Goal: Transaction & Acquisition: Purchase product/service

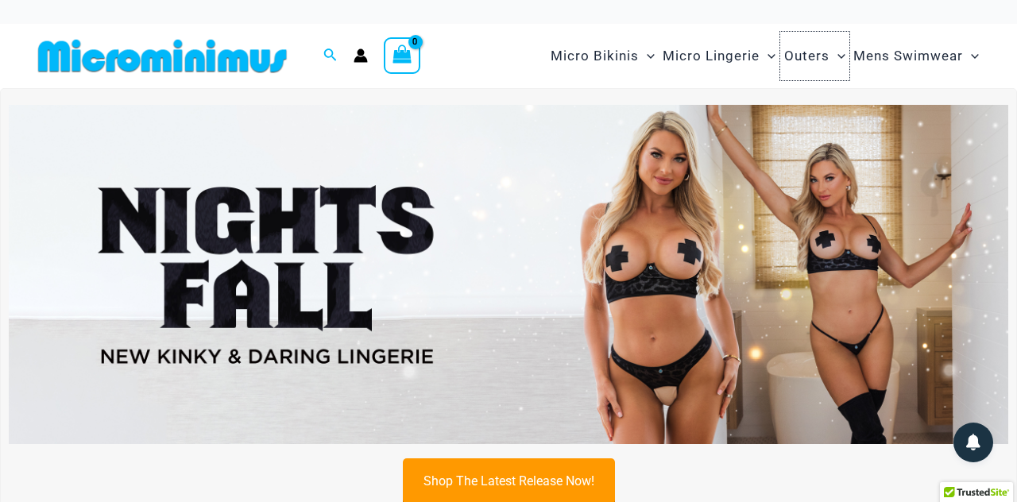
click at [817, 48] on span "Outers" at bounding box center [806, 56] width 45 height 41
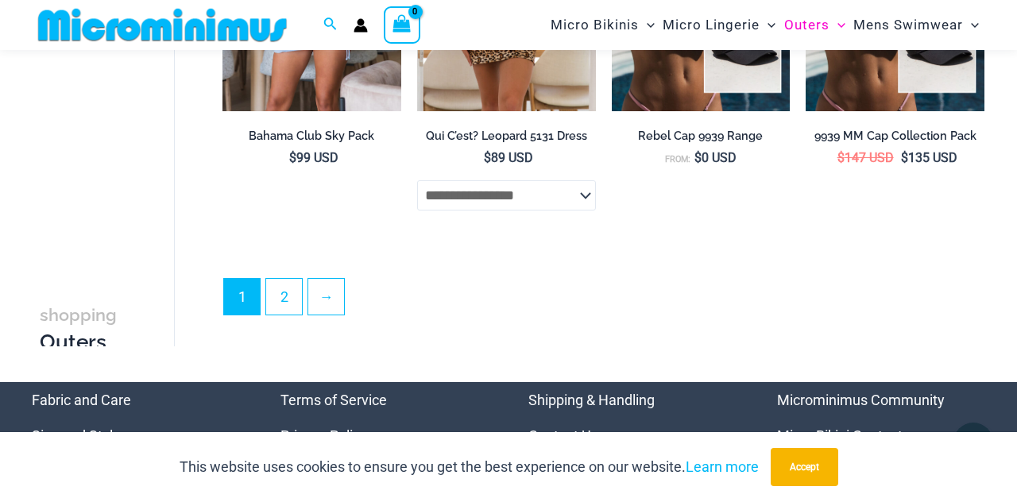
scroll to position [3441, 0]
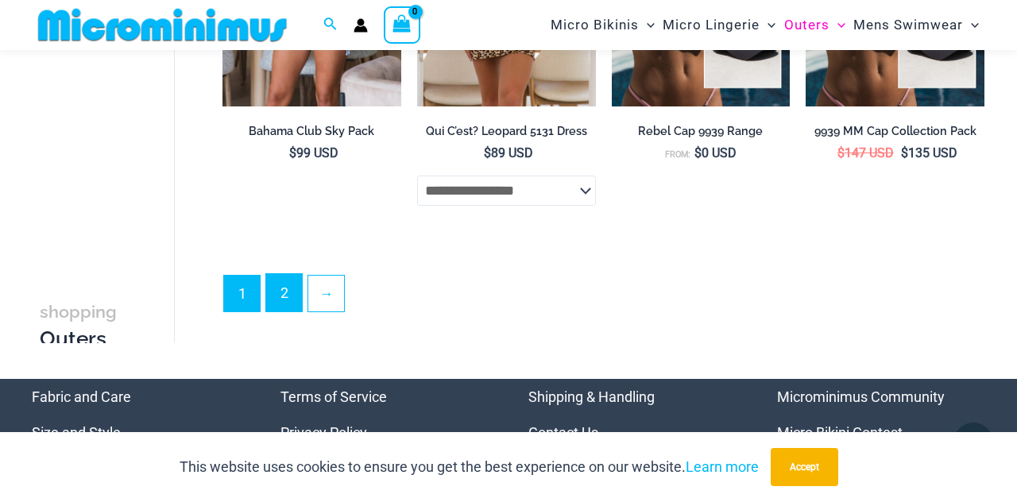
click at [283, 308] on link "2" at bounding box center [284, 292] width 36 height 37
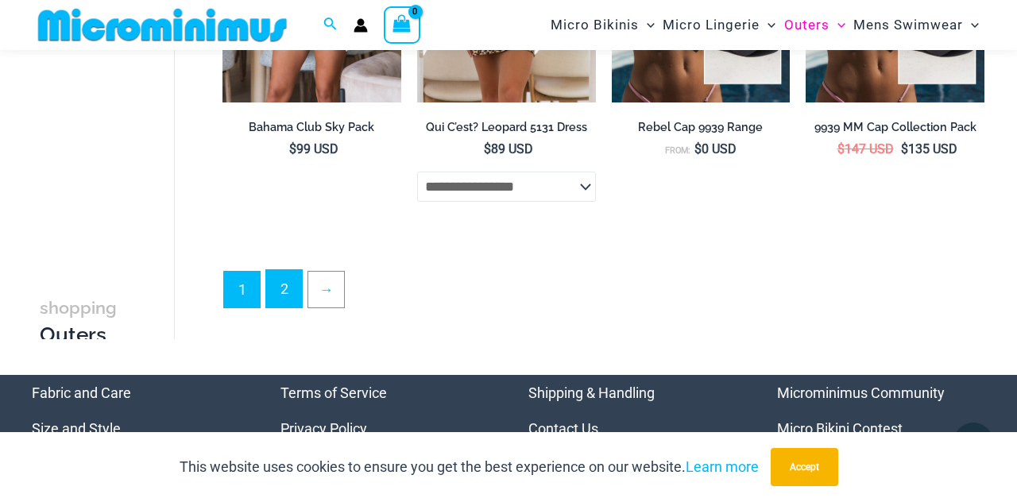
scroll to position [3513, 0]
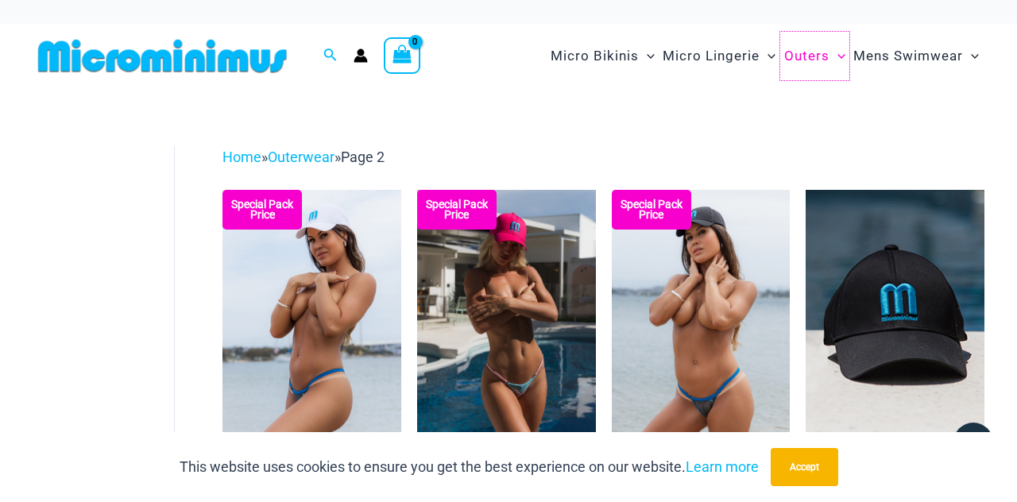
click at [808, 58] on span "Outers" at bounding box center [806, 56] width 45 height 41
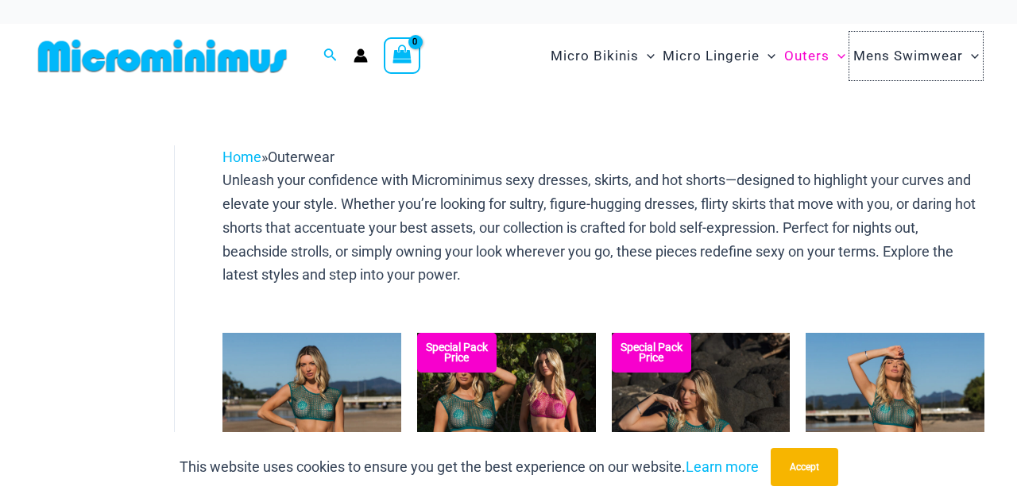
click at [857, 60] on span "Mens Swimwear" at bounding box center [909, 56] width 110 height 41
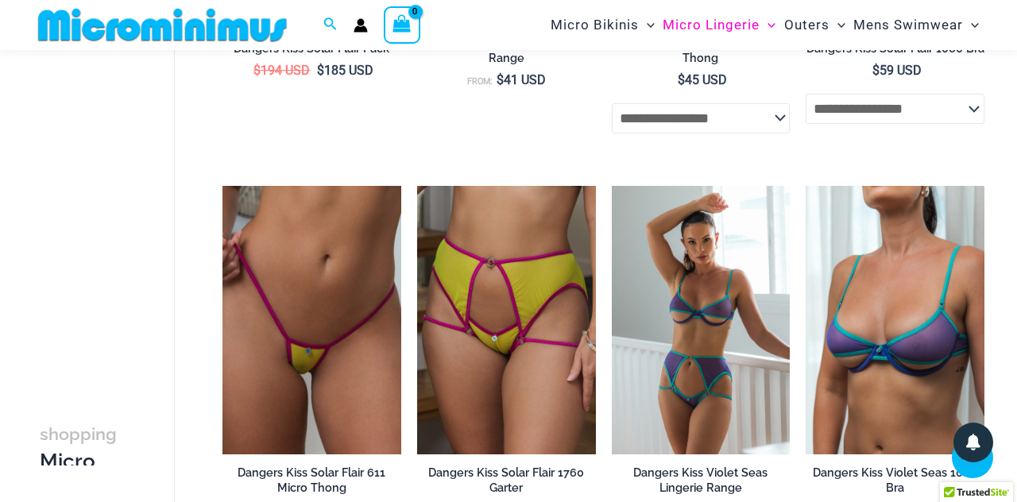
scroll to position [3109, 0]
